Goal: Transaction & Acquisition: Purchase product/service

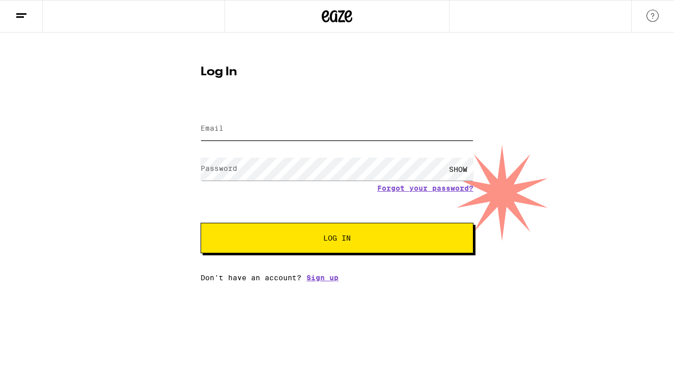
type input "[EMAIL_ADDRESS][DOMAIN_NAME]"
click at [337, 239] on button "Log In" at bounding box center [337, 238] width 273 height 31
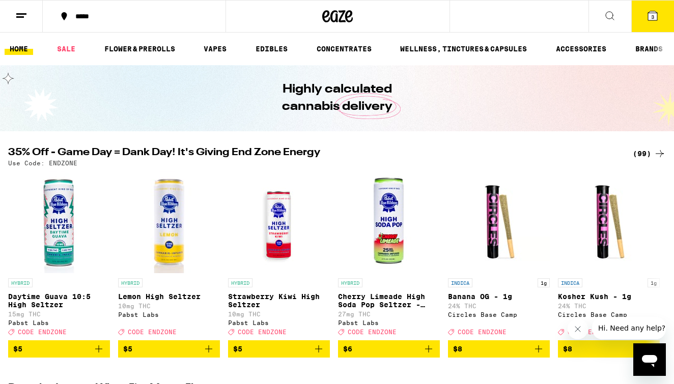
click at [653, 15] on span "3" at bounding box center [652, 17] width 3 height 6
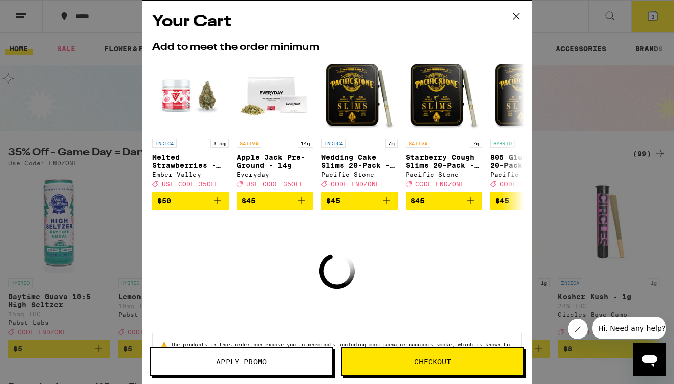
click at [516, 15] on icon at bounding box center [516, 16] width 15 height 15
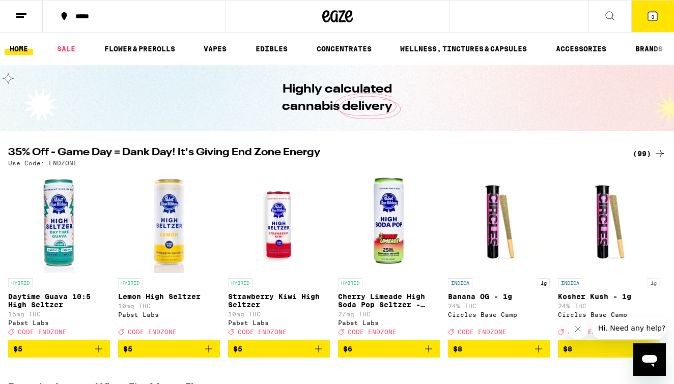
click at [606, 16] on icon at bounding box center [610, 16] width 12 height 12
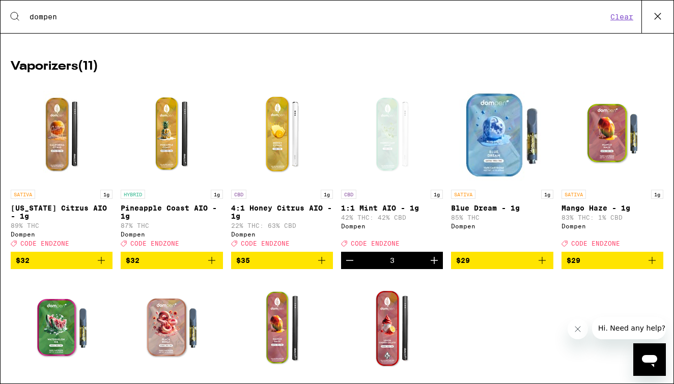
scroll to position [120, 0]
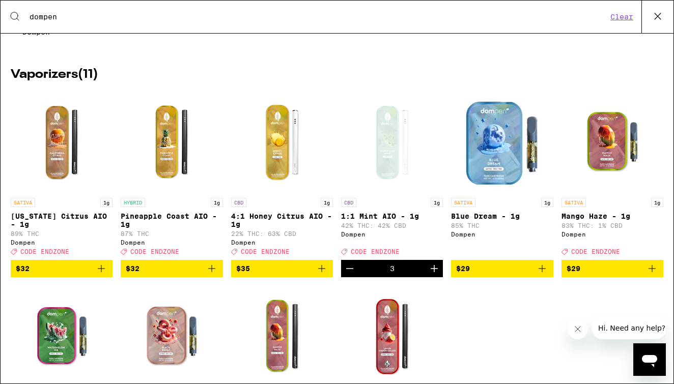
type input "dompen"
click at [388, 153] on div "Open page for 1:1 Mint AIO - 1g from Dompen" at bounding box center [392, 142] width 102 height 102
